Goal: Task Accomplishment & Management: Complete application form

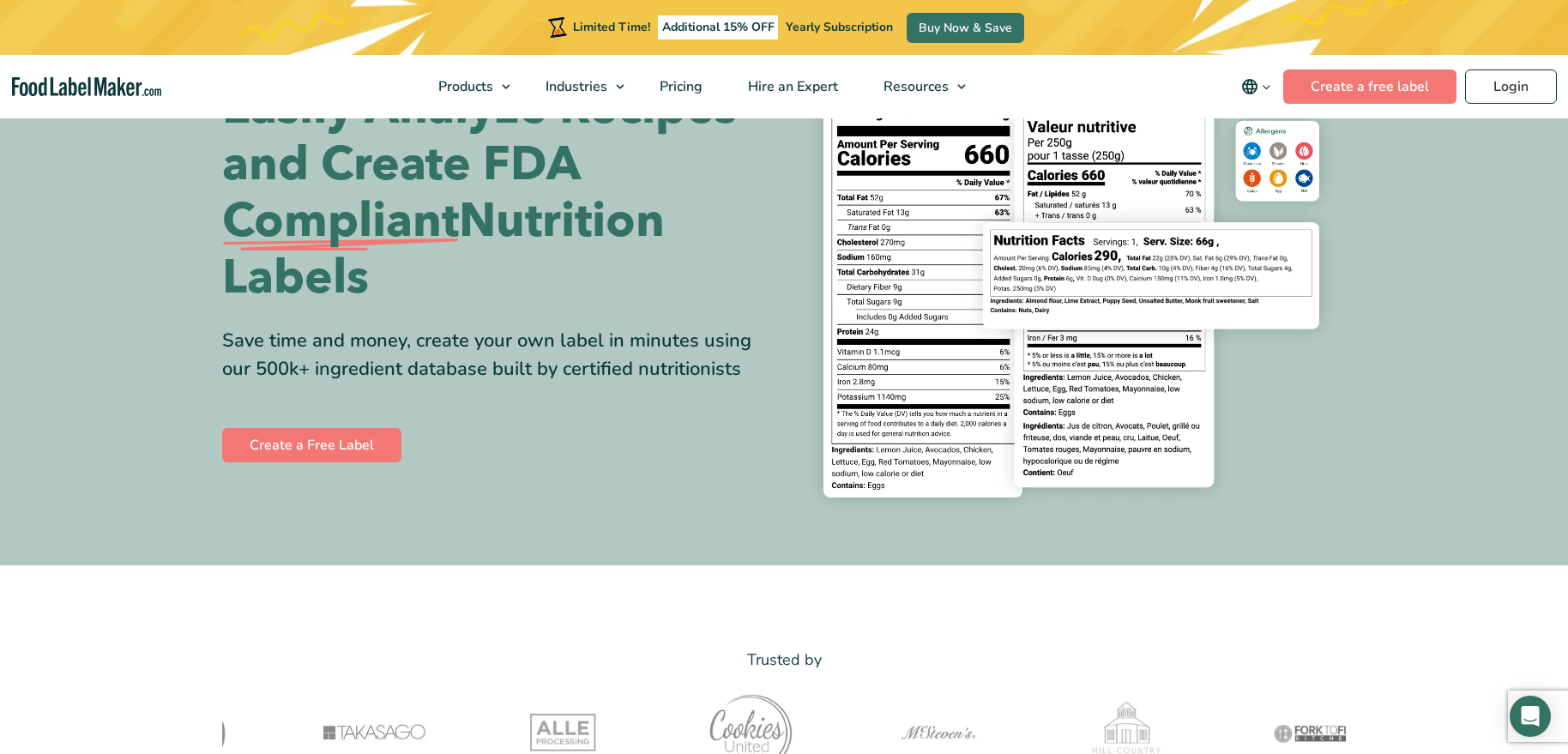
scroll to position [429, 0]
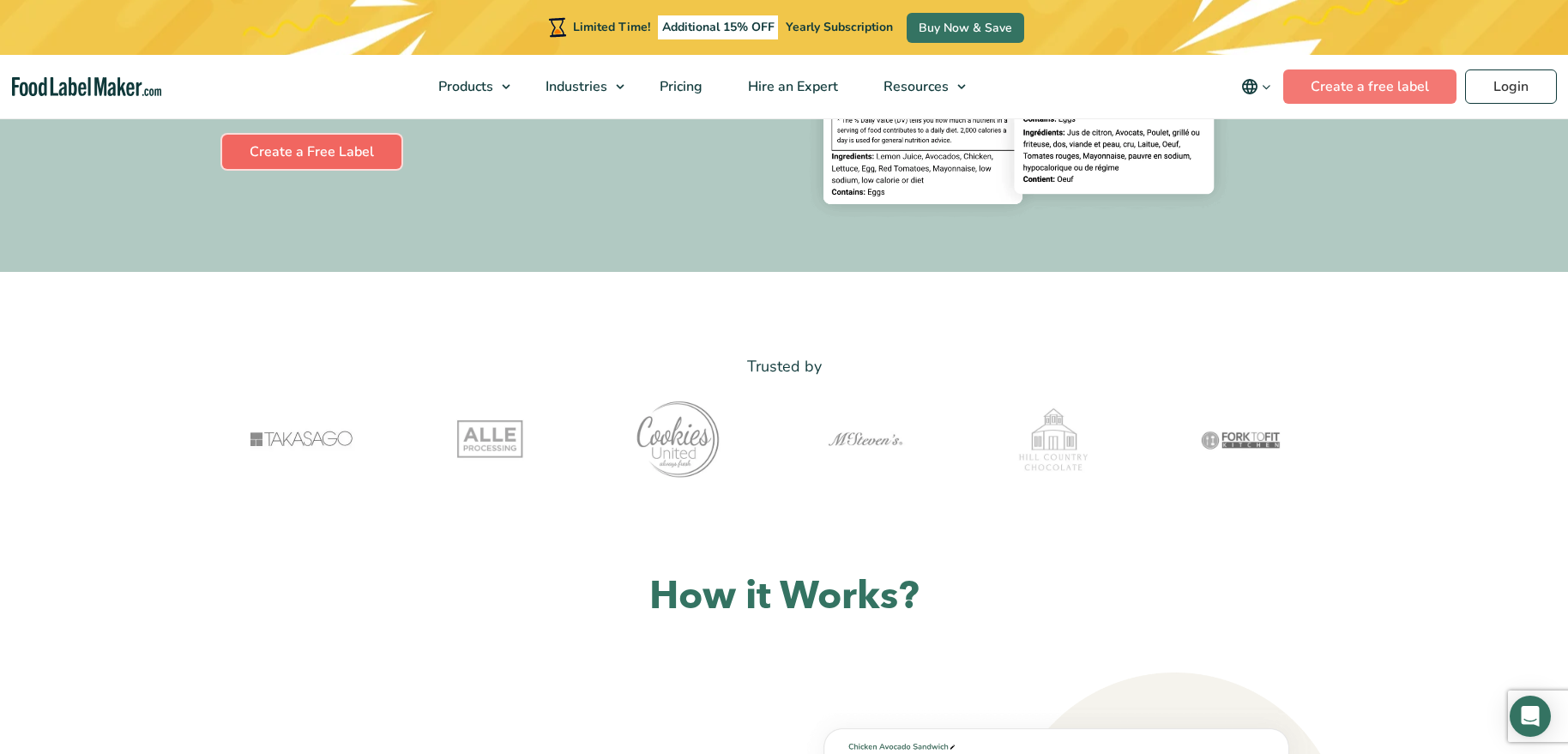
click at [318, 144] on link "Create a Free Label" at bounding box center [311, 152] width 179 height 35
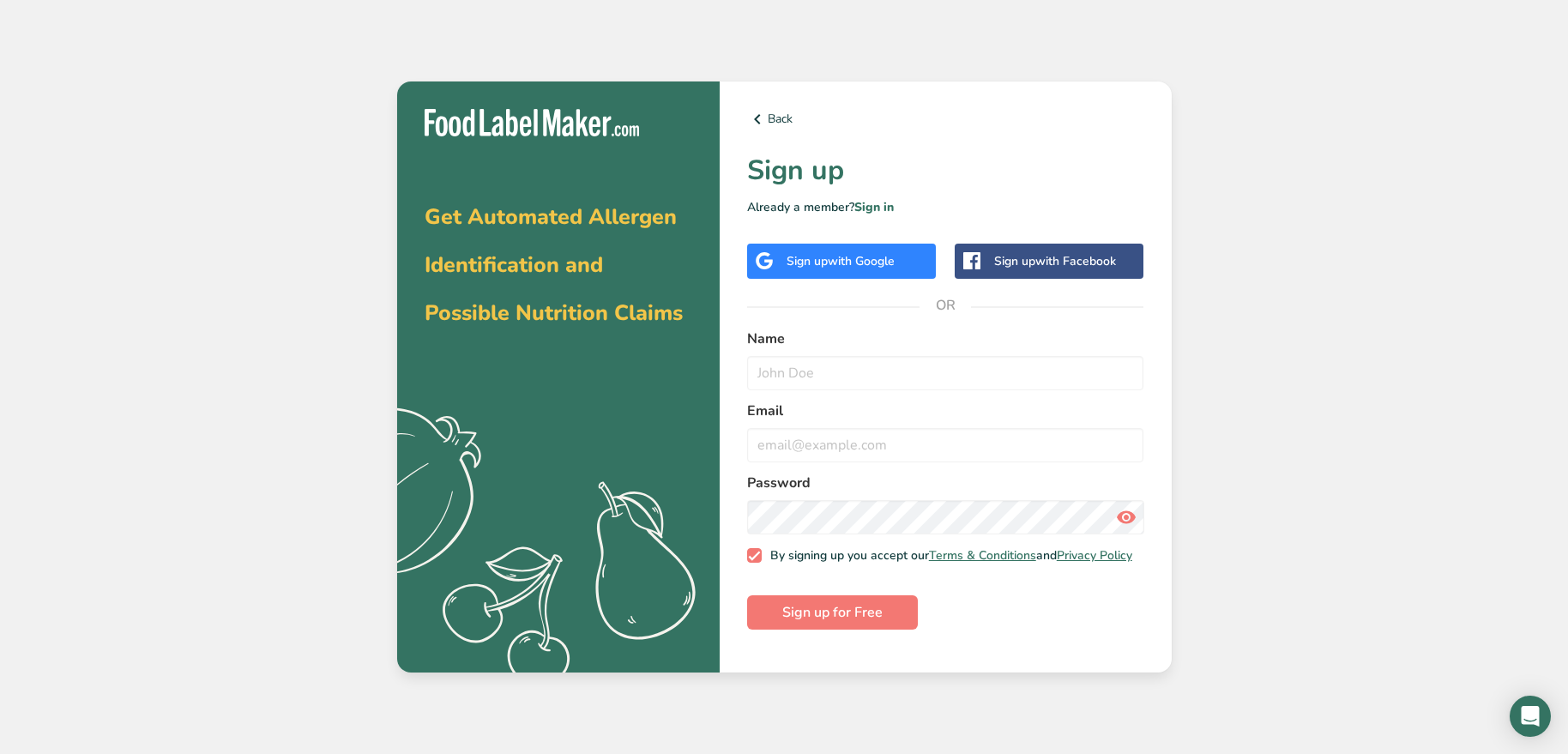
click at [820, 346] on label "Name" at bounding box center [946, 338] width 397 height 20
click at [807, 392] on form "Name Email Password By signing up you accept our Terms & Conditions and Privacy…" at bounding box center [946, 479] width 397 height 302
click at [817, 369] on input "text" at bounding box center [946, 373] width 397 height 35
type input "[PERSON_NAME]"
drag, startPoint x: 899, startPoint y: 419, endPoint x: 879, endPoint y: 459, distance: 44.7
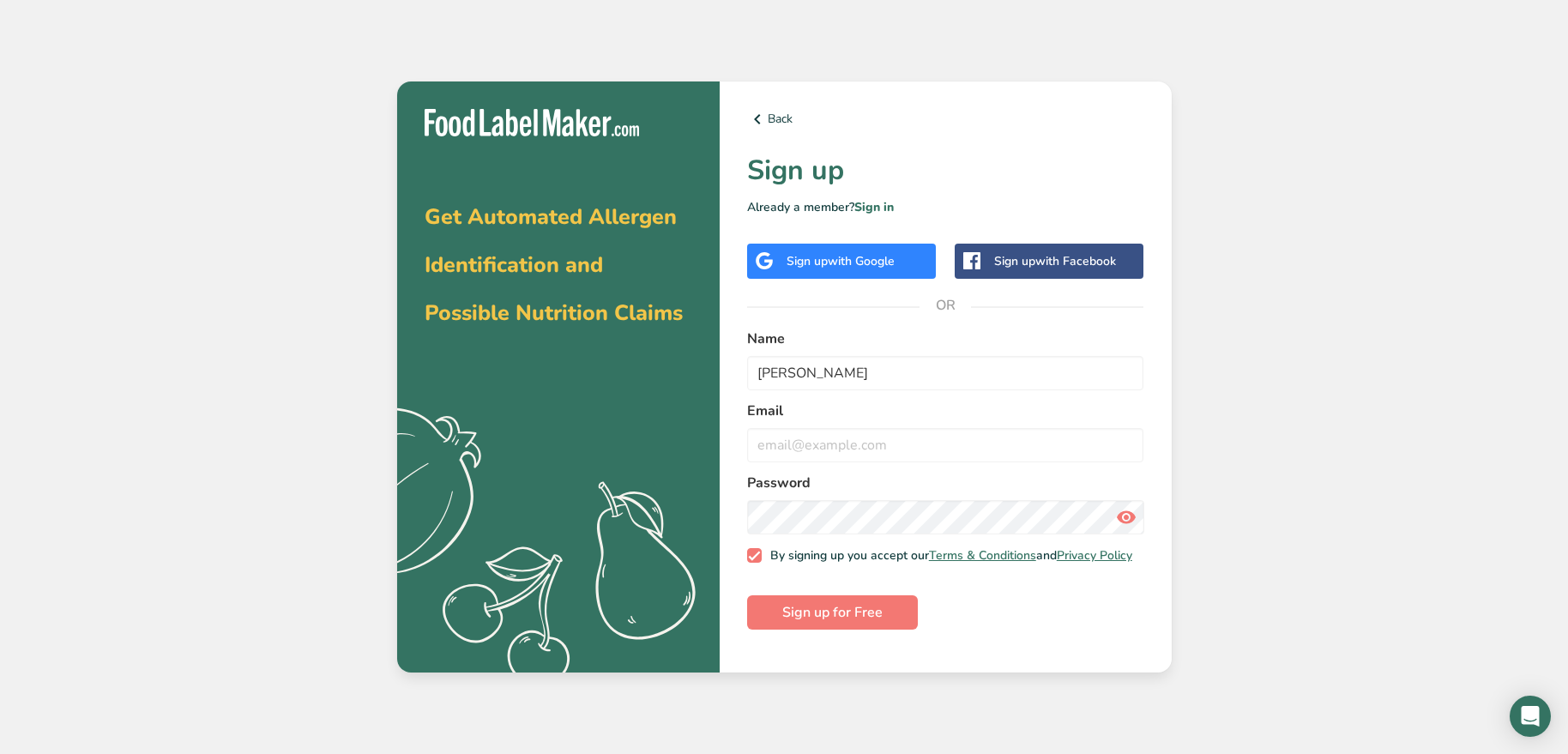
click at [896, 426] on div "Email" at bounding box center [946, 431] width 397 height 62
click at [879, 461] on input "email" at bounding box center [946, 445] width 397 height 35
click at [788, 456] on input "blanter12@gmail.com" at bounding box center [946, 445] width 397 height 35
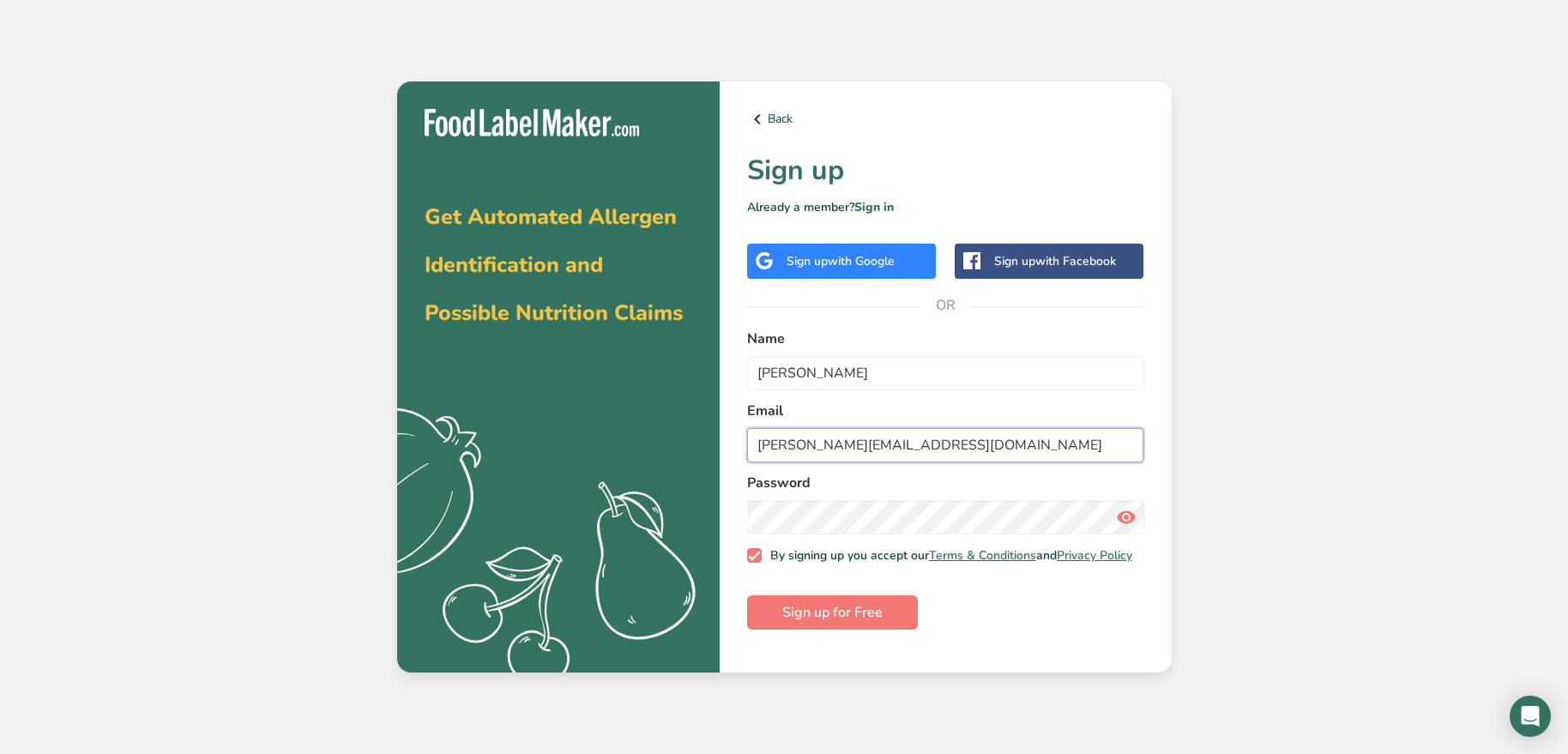
type input "alexandra.blanter@lotusbakeries.com"
click at [747, 595] on button "Sign up for Free" at bounding box center [832, 612] width 171 height 35
